Goal: Information Seeking & Learning: Learn about a topic

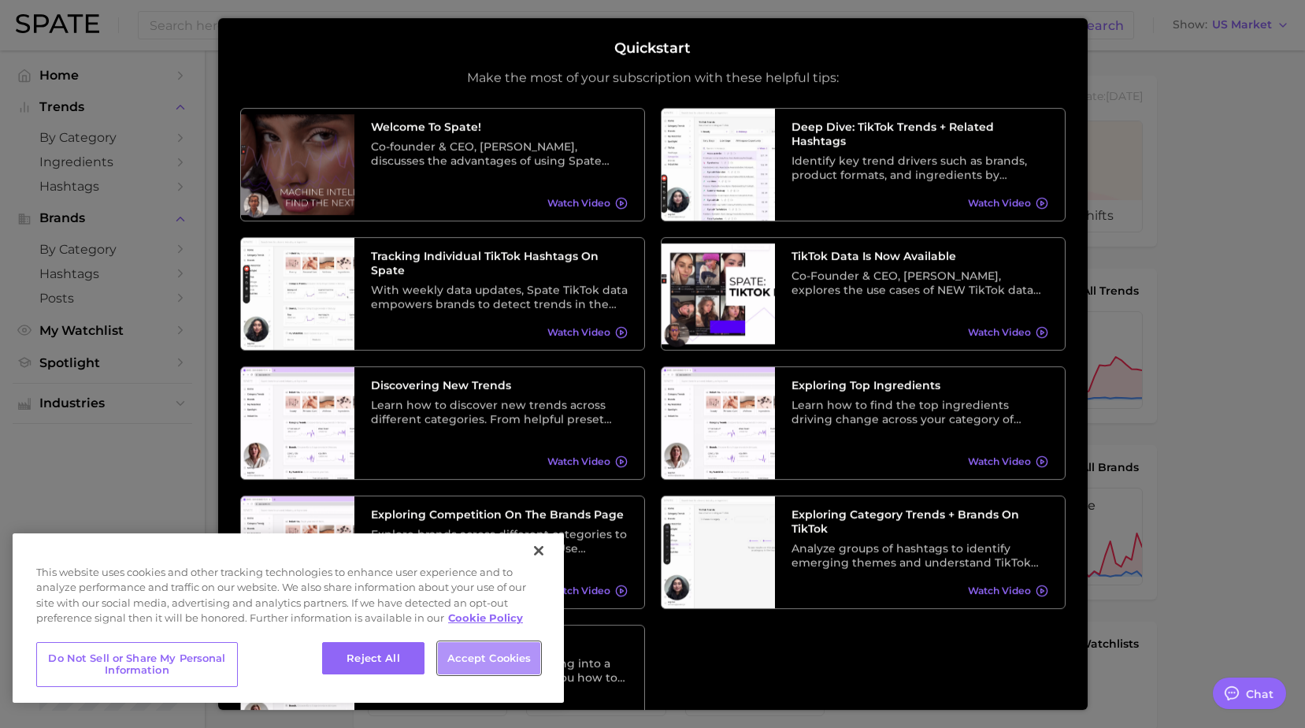
click at [478, 657] on button "Accept Cookies" at bounding box center [489, 658] width 102 height 33
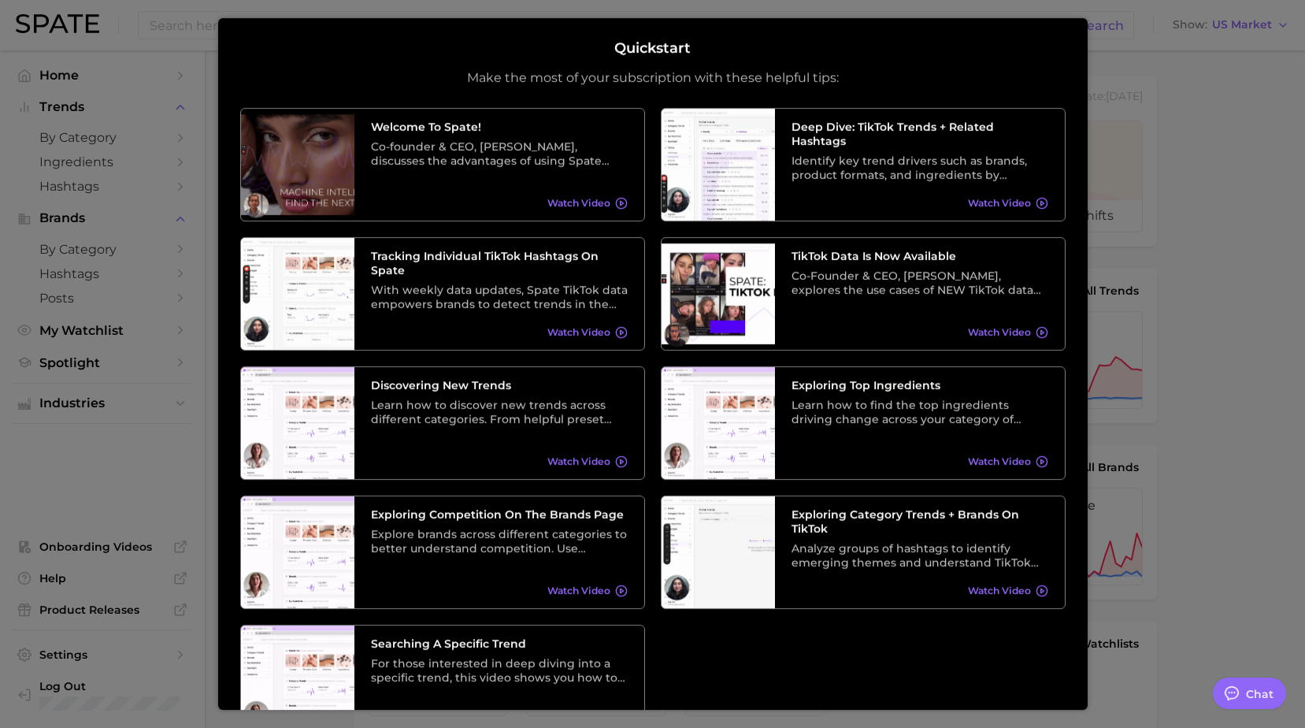
click at [1209, 388] on div at bounding box center [652, 639] width 1305 height 1279
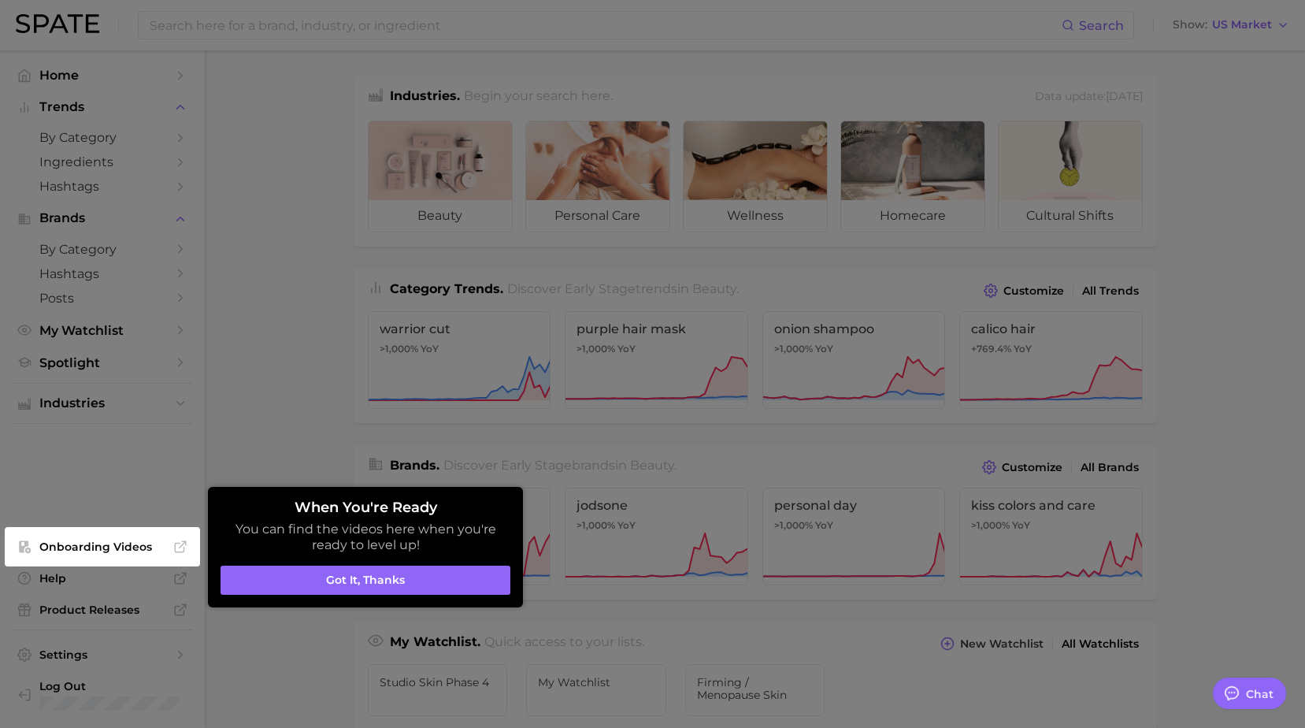
click at [262, 378] on div at bounding box center [652, 639] width 1305 height 1279
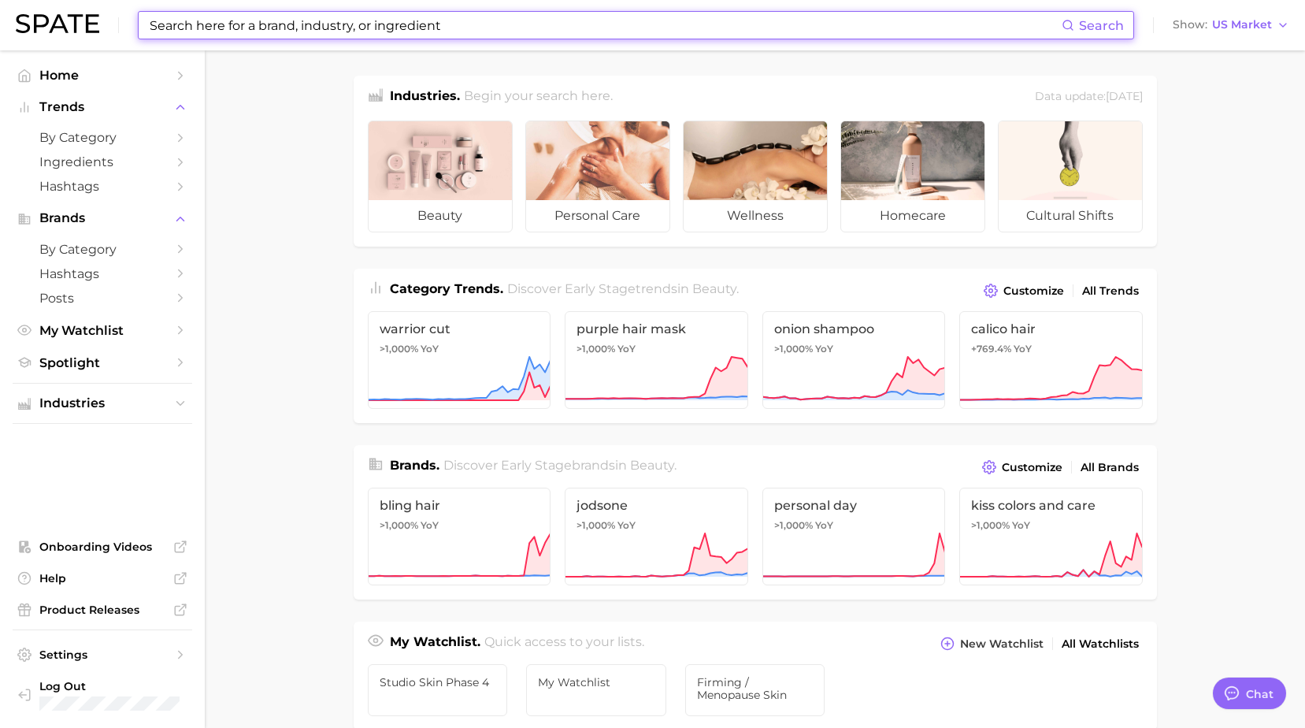
click at [264, 20] on input at bounding box center [604, 25] width 913 height 27
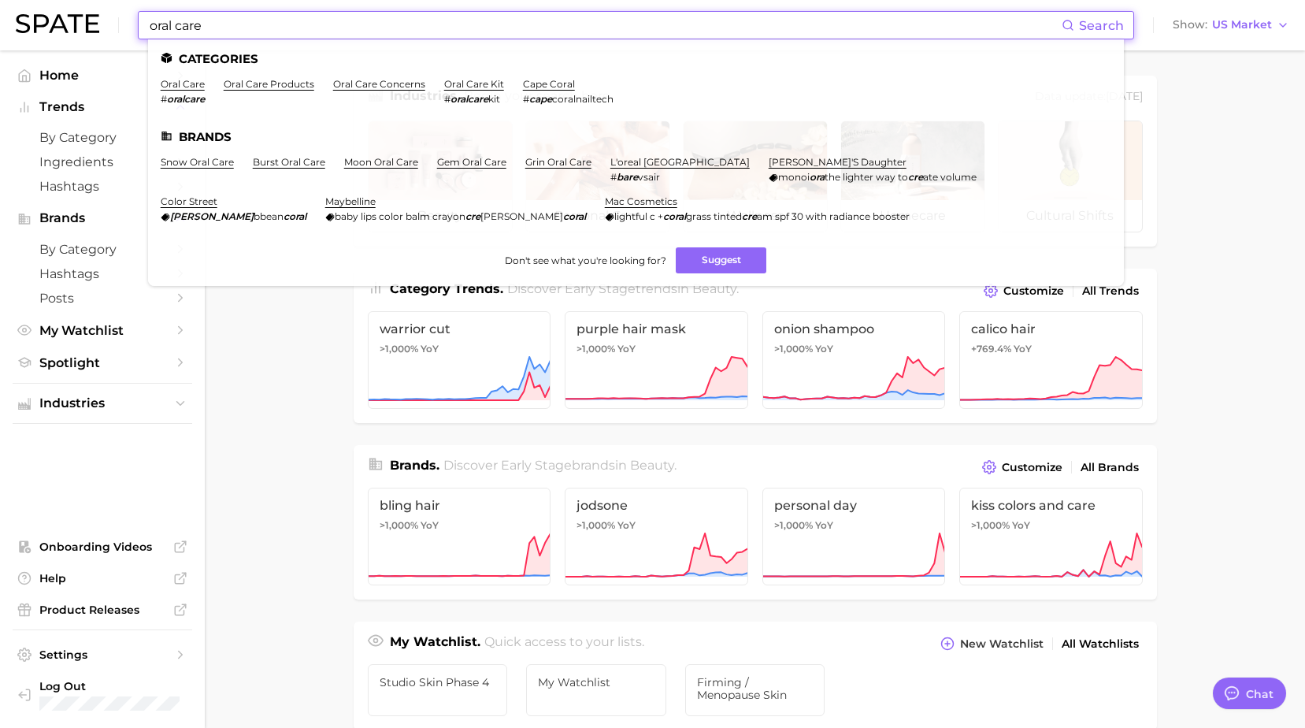
type input "oral care"
click at [1098, 18] on span "Search" at bounding box center [1101, 25] width 45 height 15
click at [1068, 28] on icon at bounding box center [1067, 25] width 13 height 13
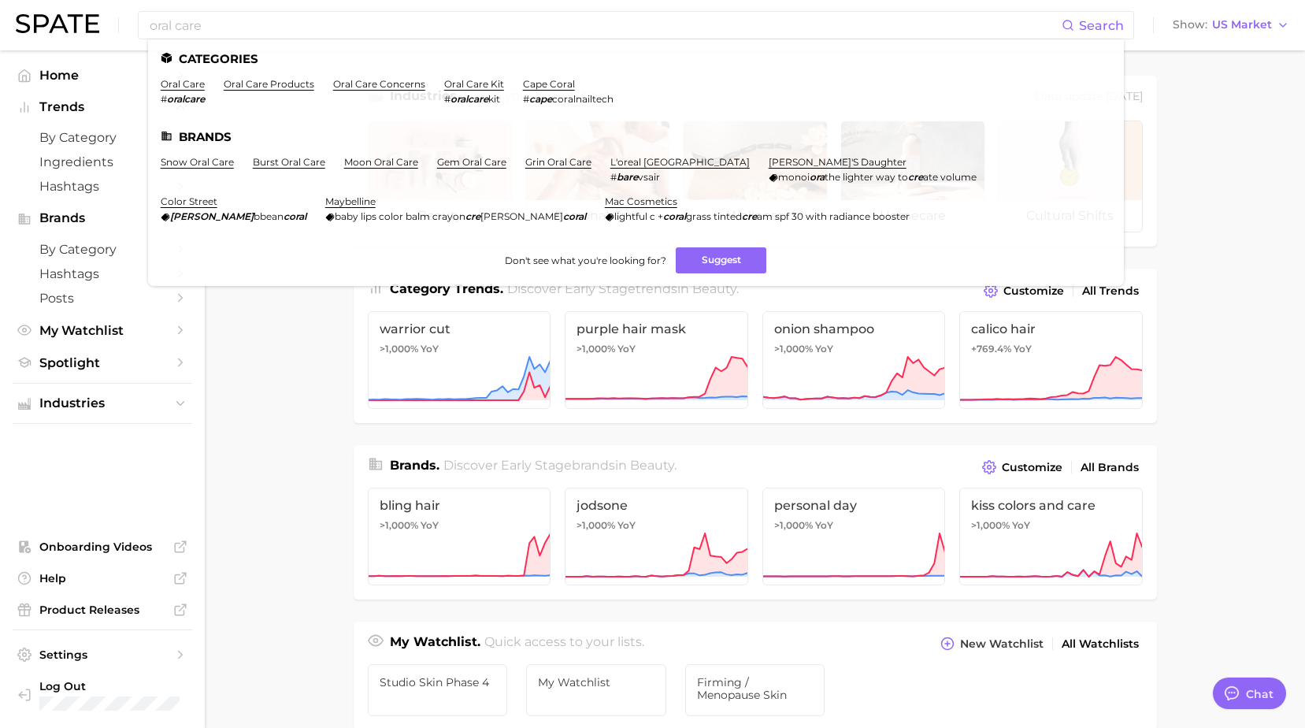
click at [1264, 287] on main "Industries. Begin your search here. Data update: [DATE] beauty personal care we…" at bounding box center [755, 664] width 1100 height 1229
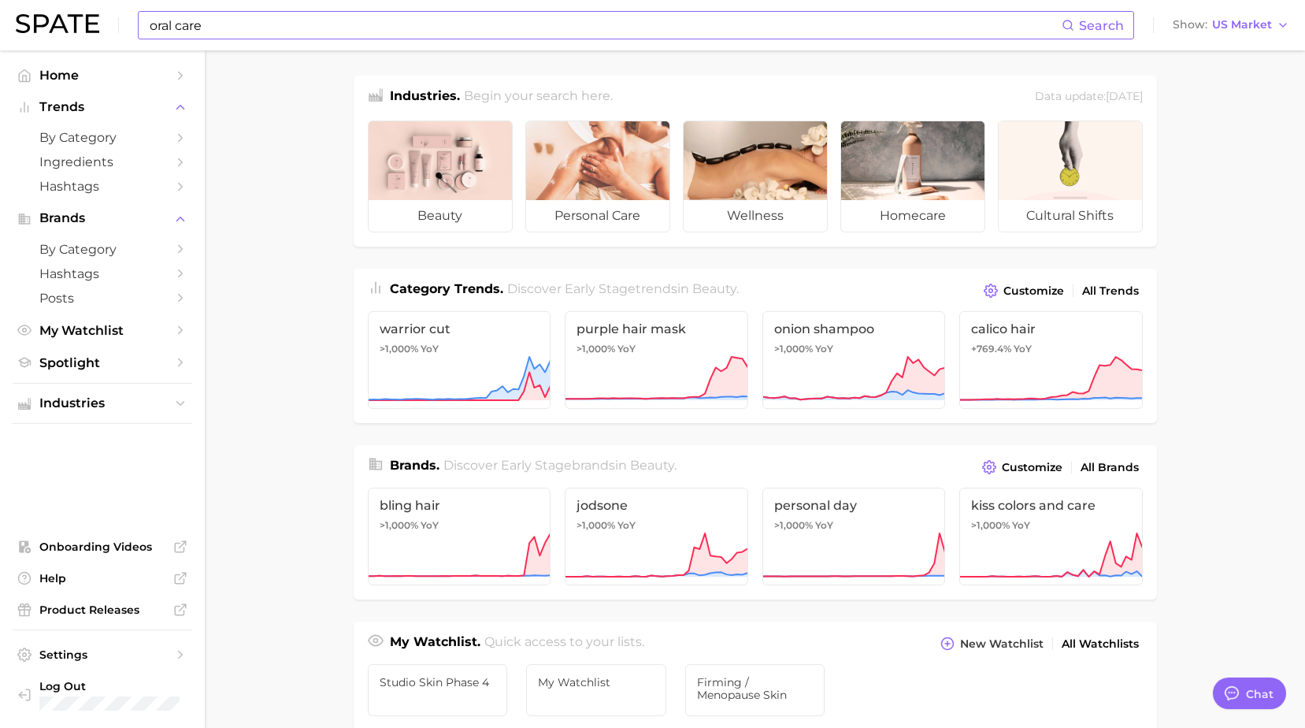
click at [573, 31] on input "oral care" at bounding box center [604, 25] width 913 height 27
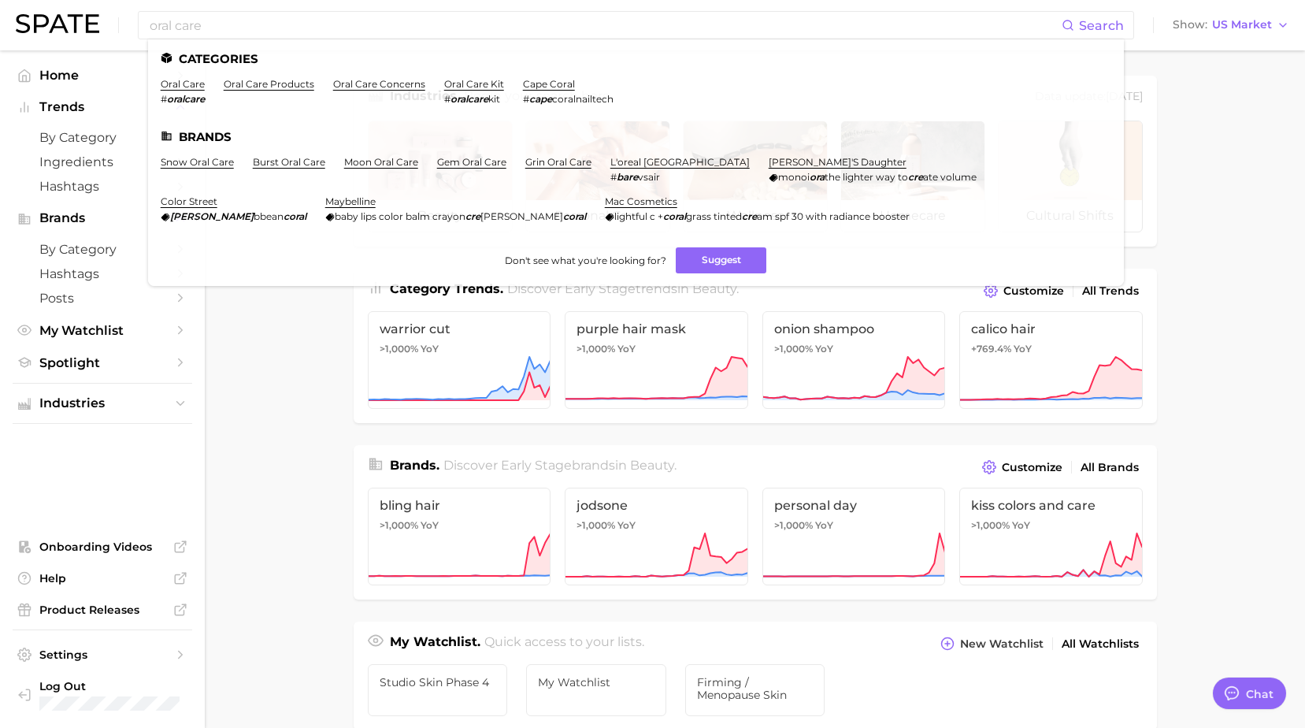
click at [141, 468] on ul "Home Trends by Category Ingredients Hashtags Brands by Category Hashtags Posts …" at bounding box center [103, 389] width 180 height 652
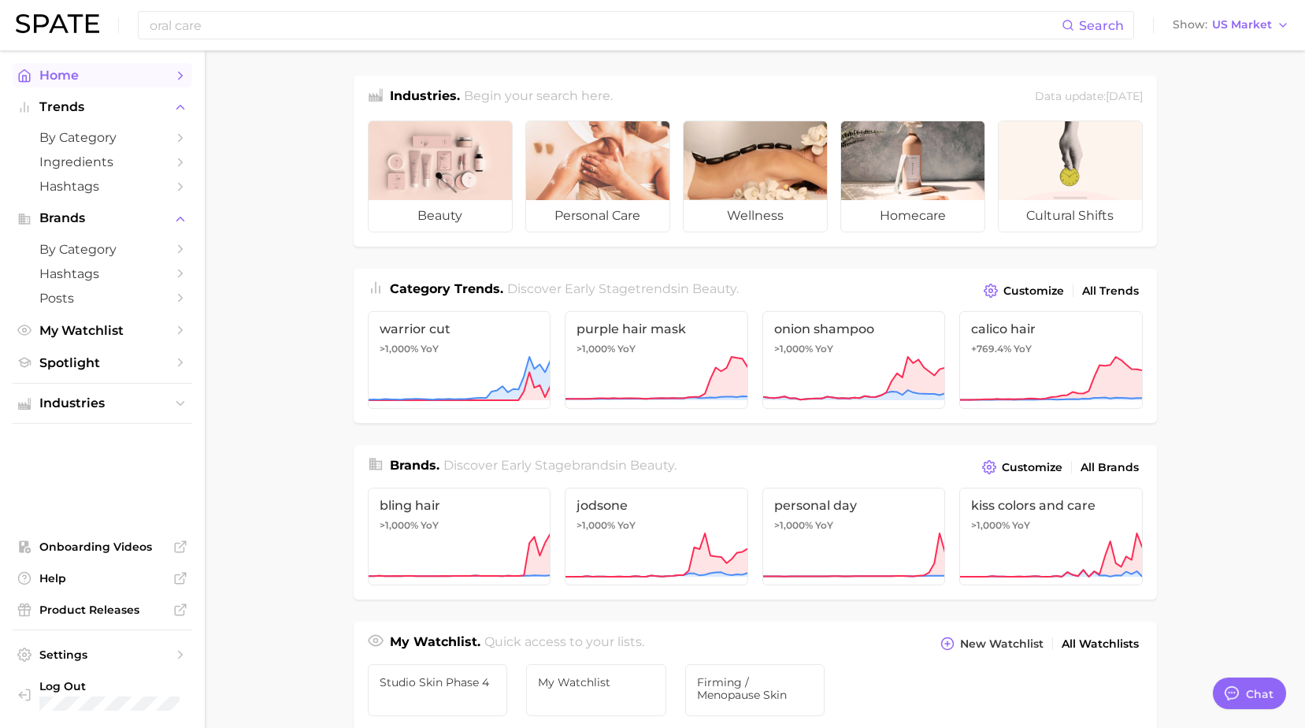
click at [118, 76] on span "Home" at bounding box center [102, 75] width 126 height 15
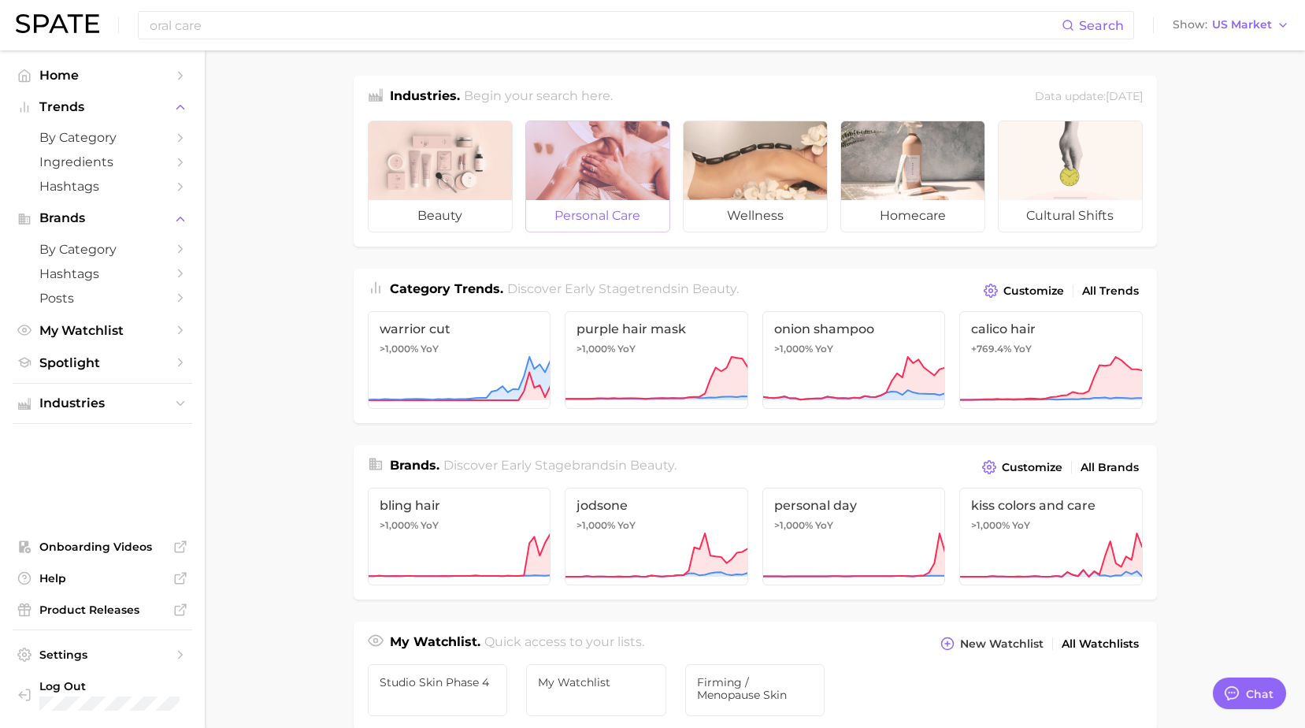
click at [629, 203] on span "personal care" at bounding box center [597, 215] width 143 height 31
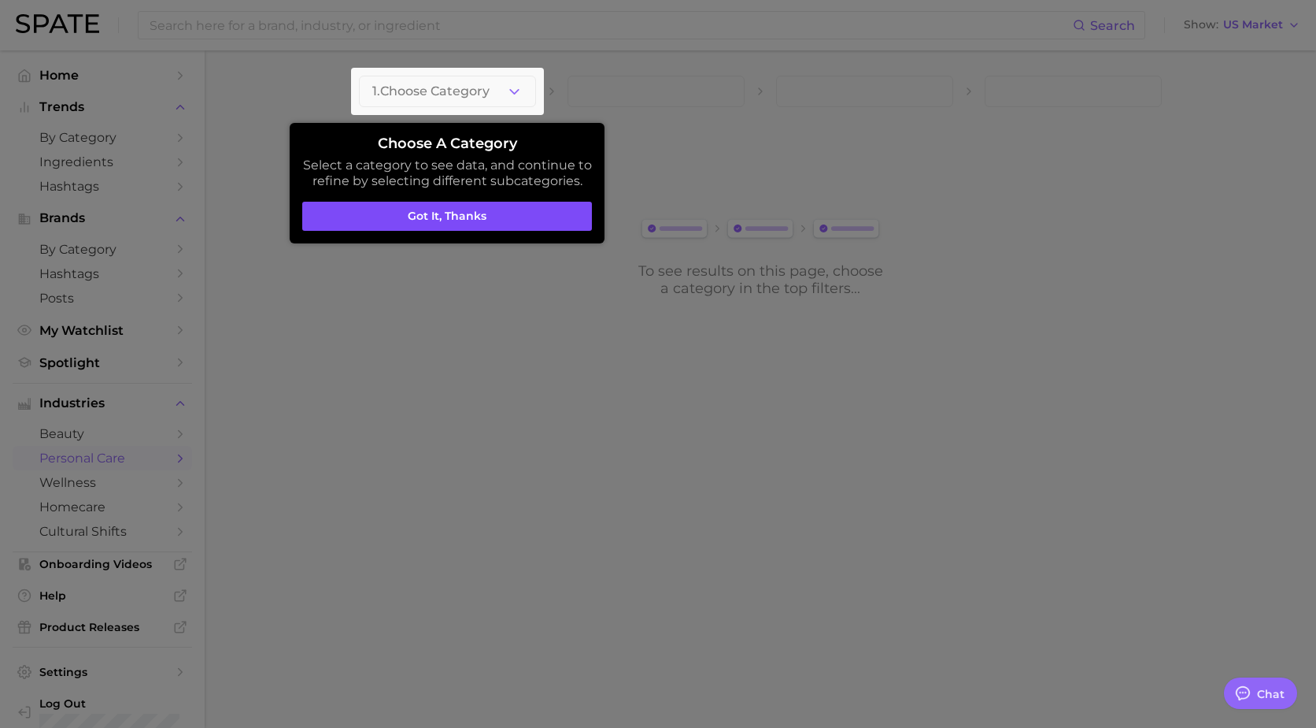
click at [535, 209] on button "Got it, thanks" at bounding box center [447, 217] width 290 height 30
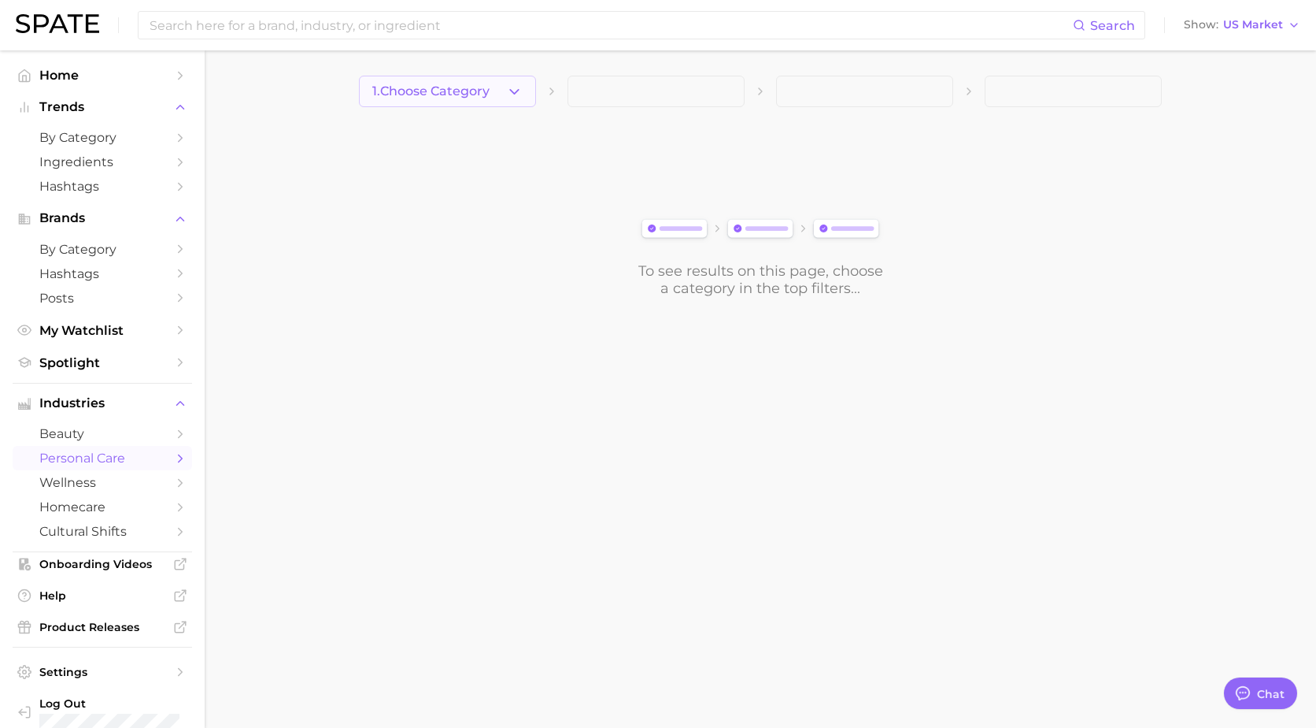
click at [517, 91] on polyline "button" at bounding box center [514, 91] width 9 height 4
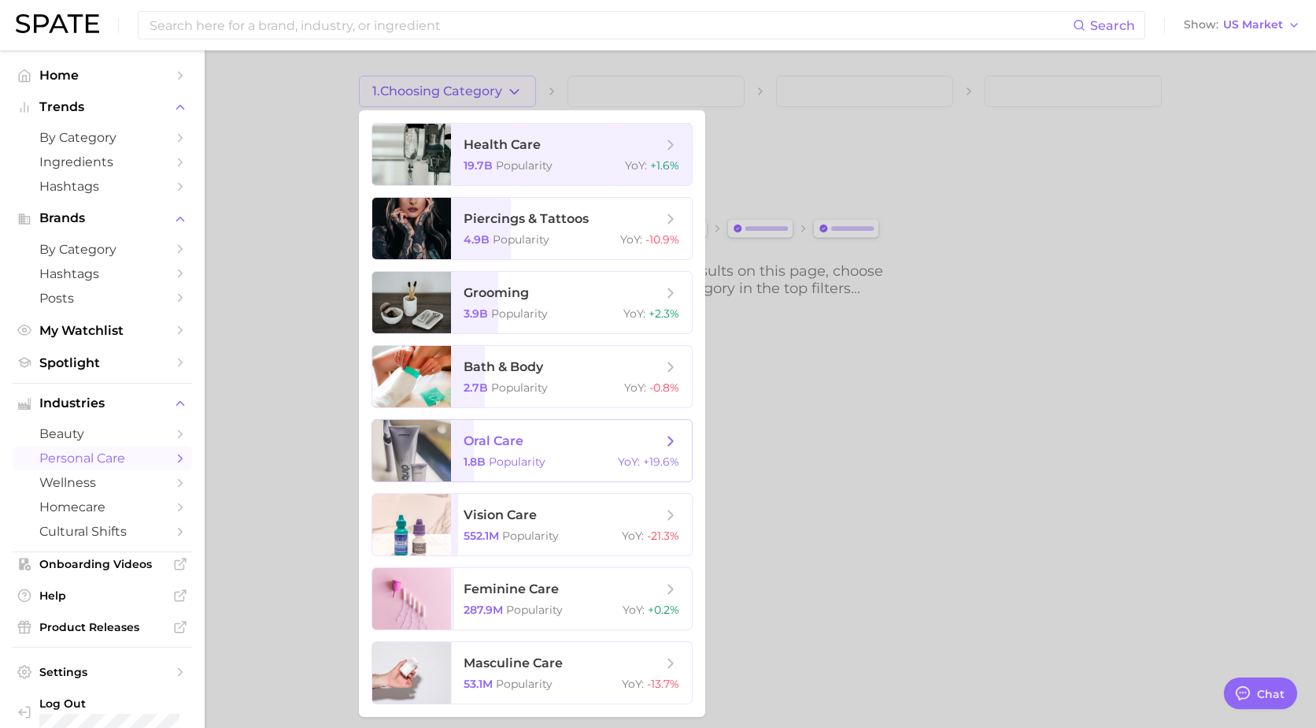
click at [575, 461] on div "1.8b Popularity YoY : +19.6%" at bounding box center [572, 461] width 216 height 14
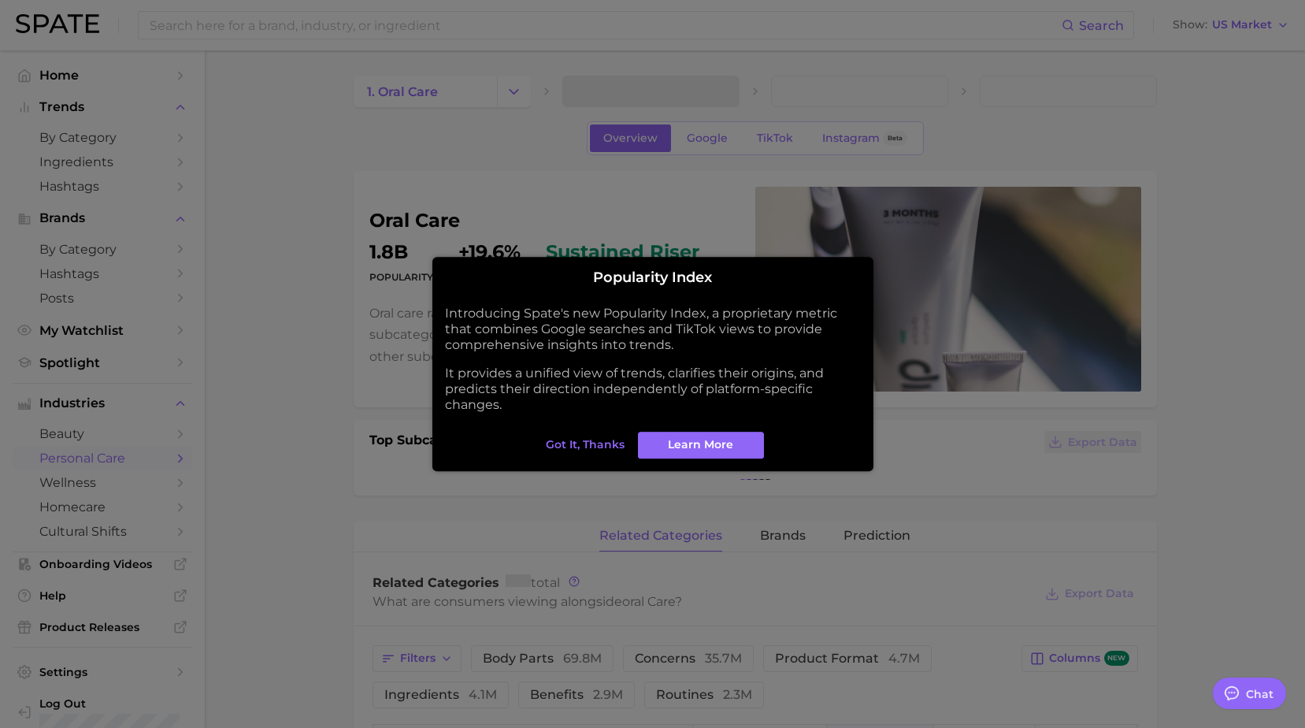
type textarea "x"
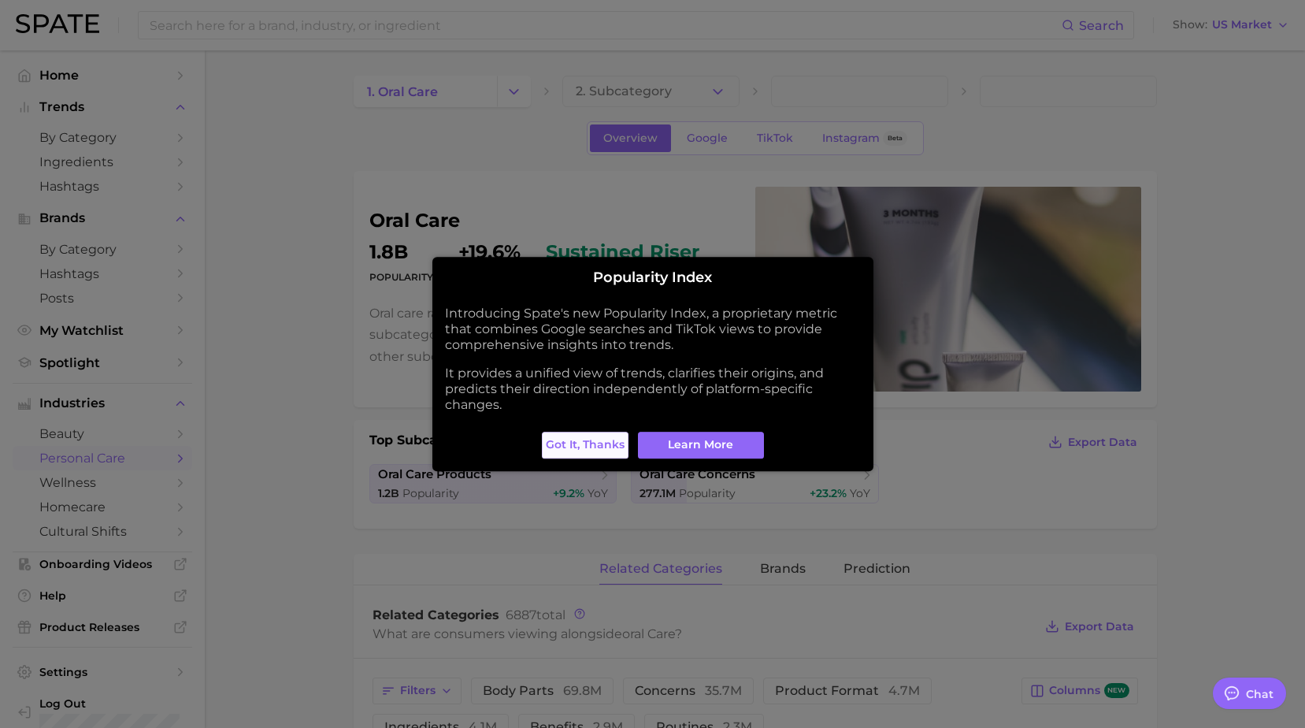
click at [600, 444] on span "Got it, thanks" at bounding box center [585, 444] width 79 height 13
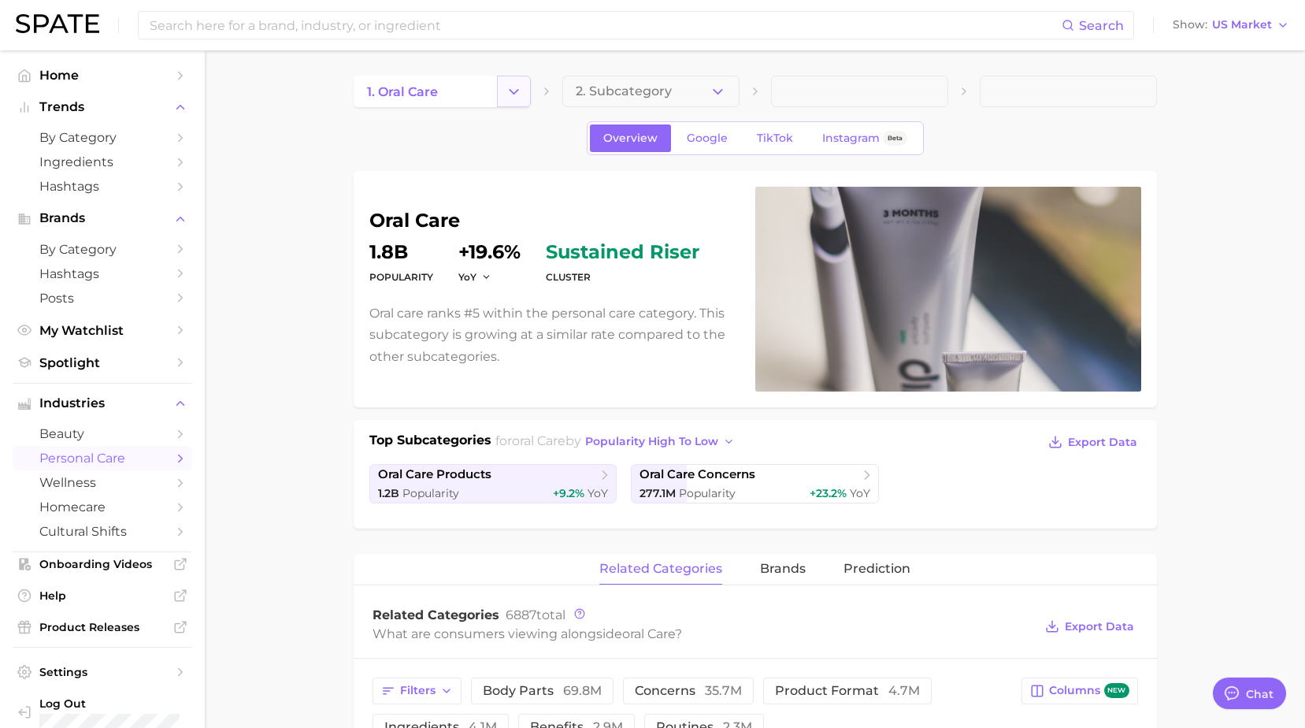
click at [512, 82] on button "Change Category" at bounding box center [514, 91] width 34 height 31
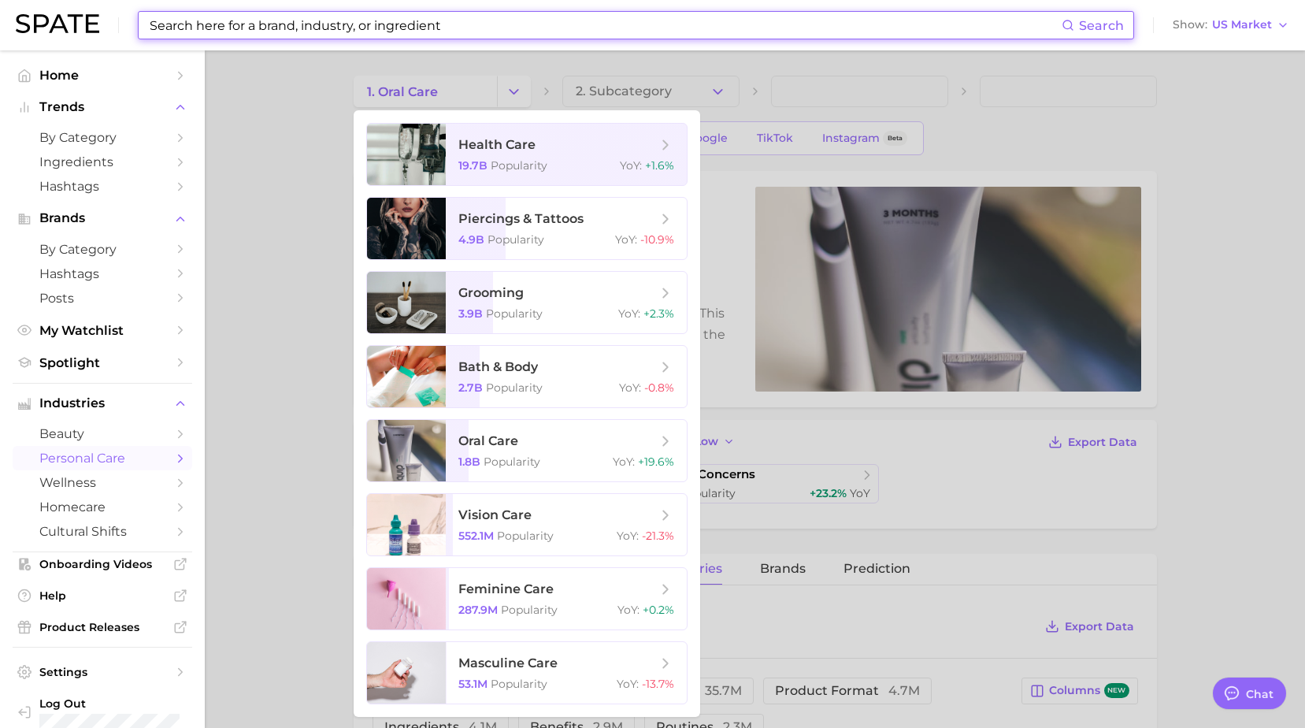
click at [459, 13] on input at bounding box center [604, 25] width 913 height 27
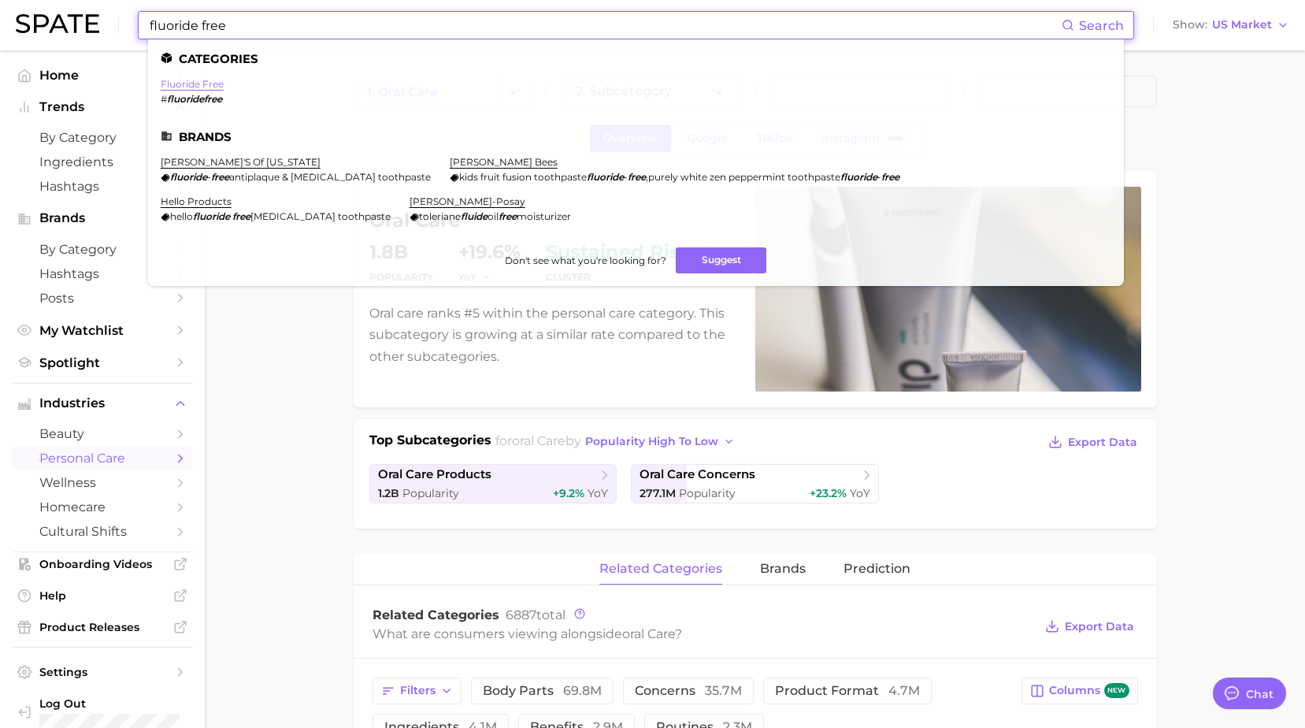
type input "fluoride free"
click at [194, 86] on link "fluoride free" at bounding box center [192, 84] width 63 height 12
